Goal: Find specific page/section: Find specific page/section

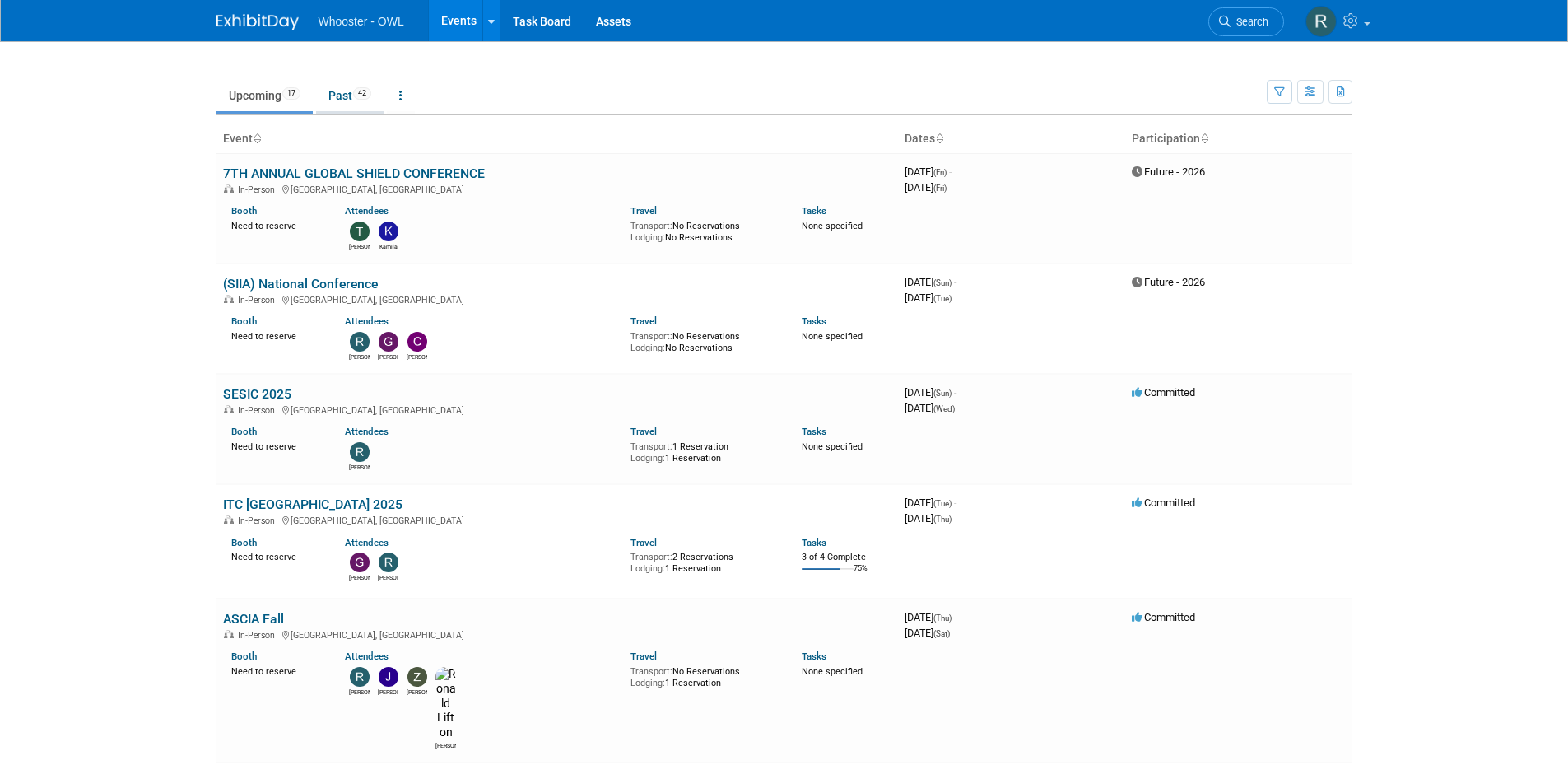
click at [352, 97] on link "Past 42" at bounding box center [349, 96] width 67 height 32
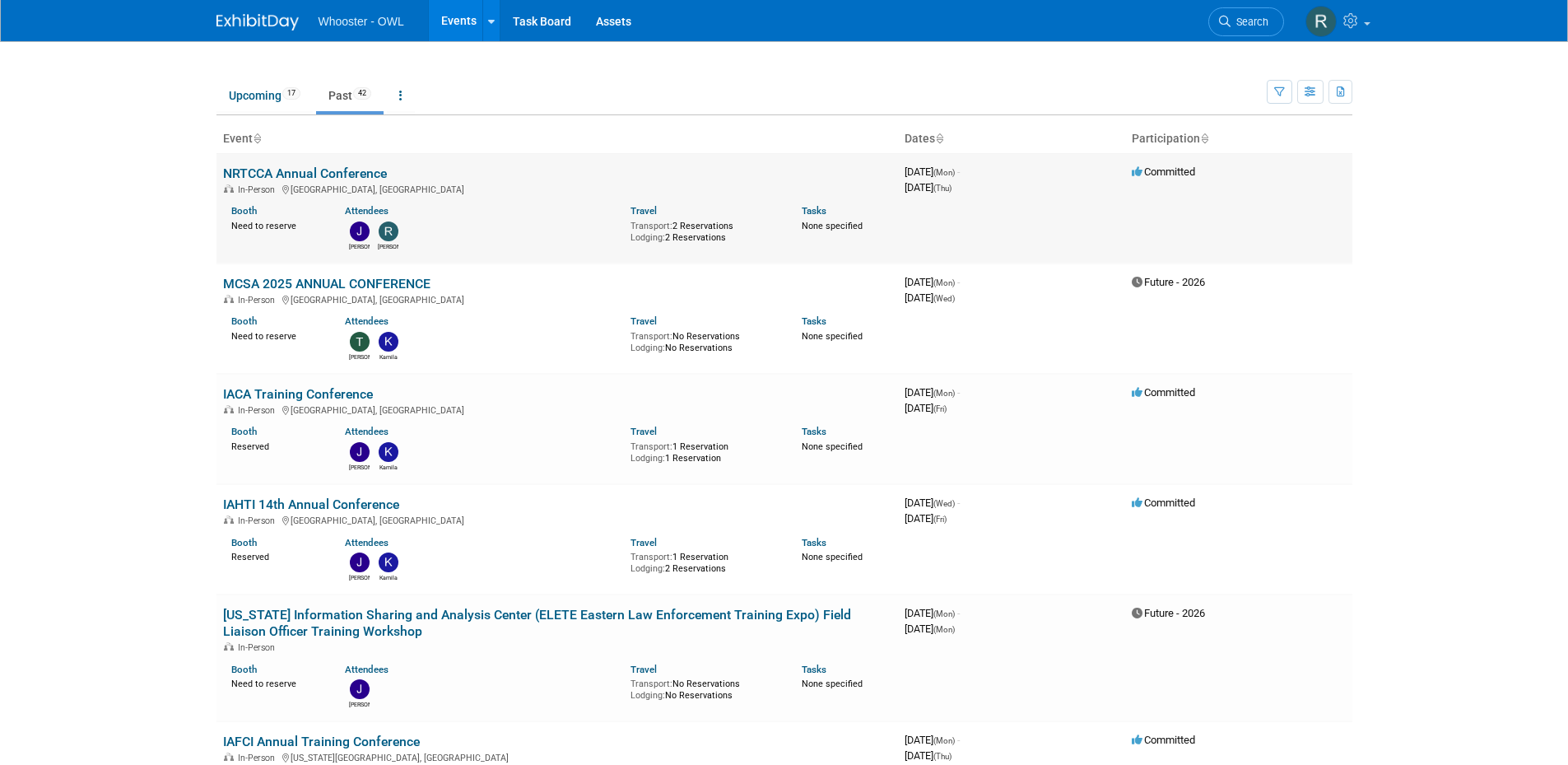
click at [312, 170] on link "NRTCCA Annual Conference" at bounding box center [305, 173] width 164 height 15
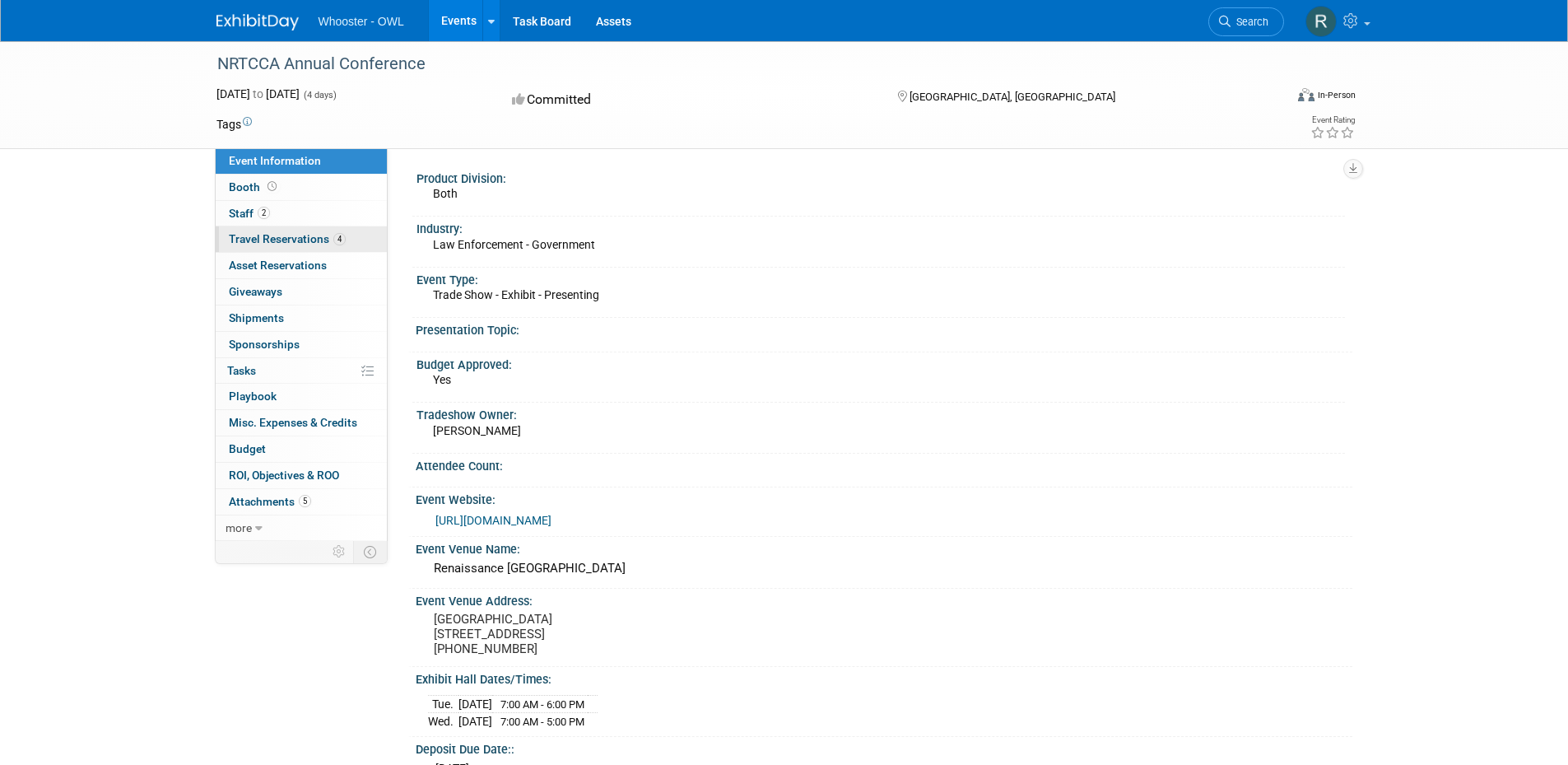
click at [289, 241] on span "Travel Reservations 4" at bounding box center [287, 238] width 117 height 13
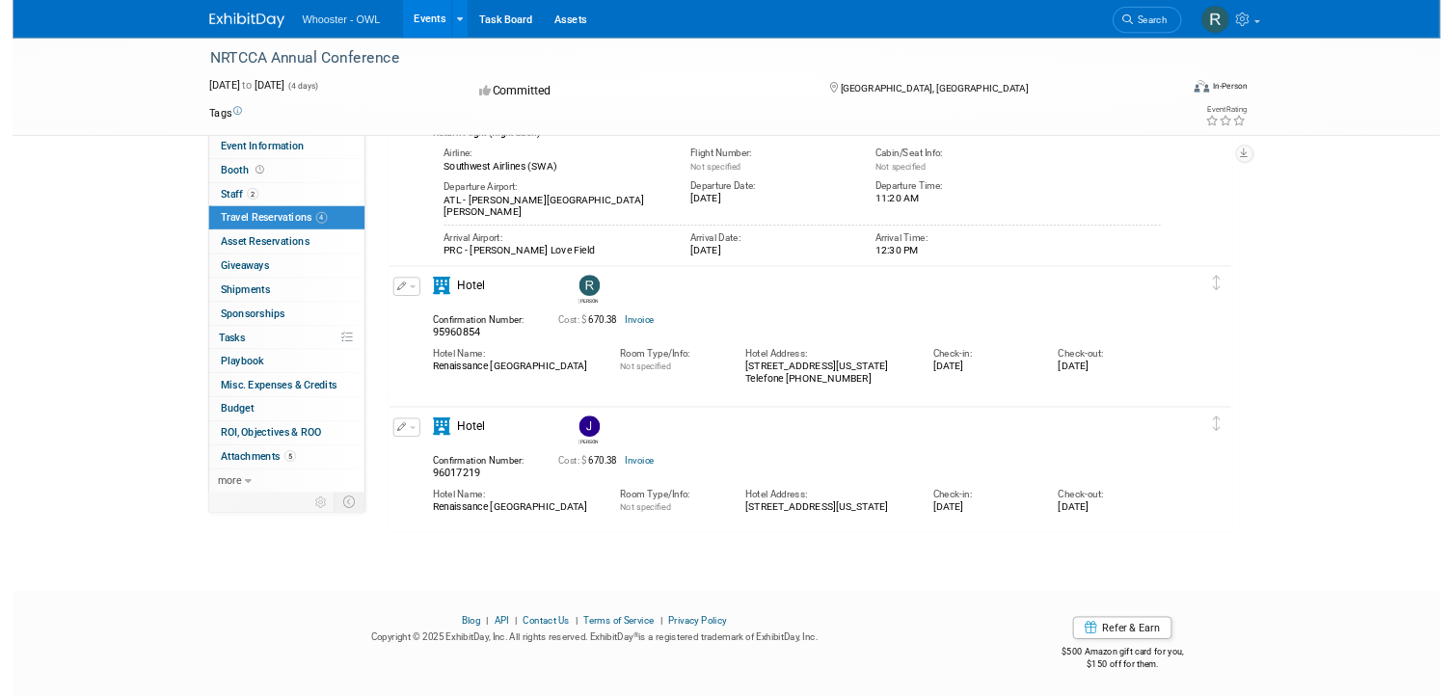
scroll to position [804, 0]
